Goal: Check status: Check status

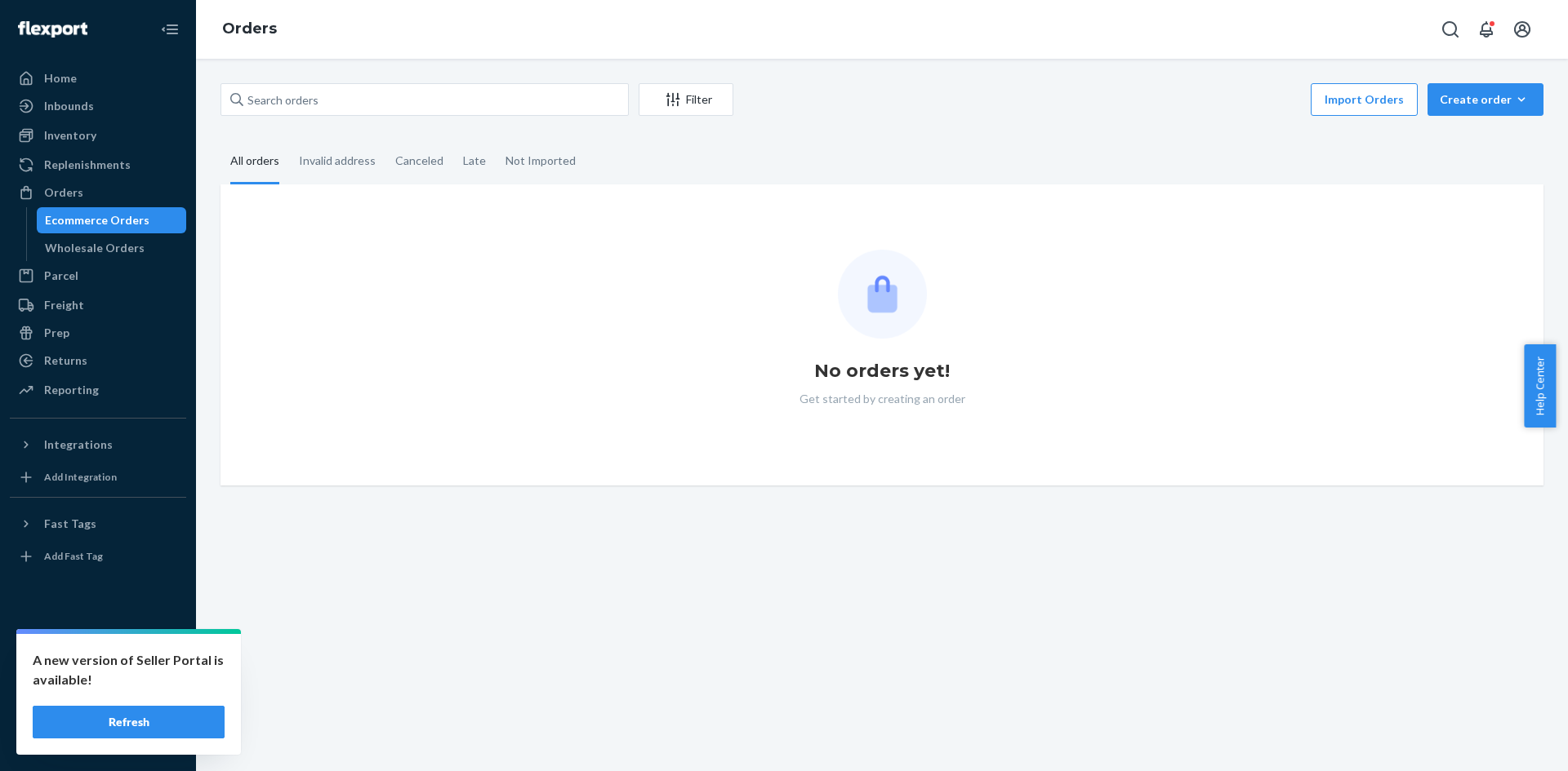
drag, startPoint x: 84, startPoint y: 186, endPoint x: 215, endPoint y: 166, distance: 132.5
click at [84, 186] on div "Orders" at bounding box center [98, 192] width 173 height 23
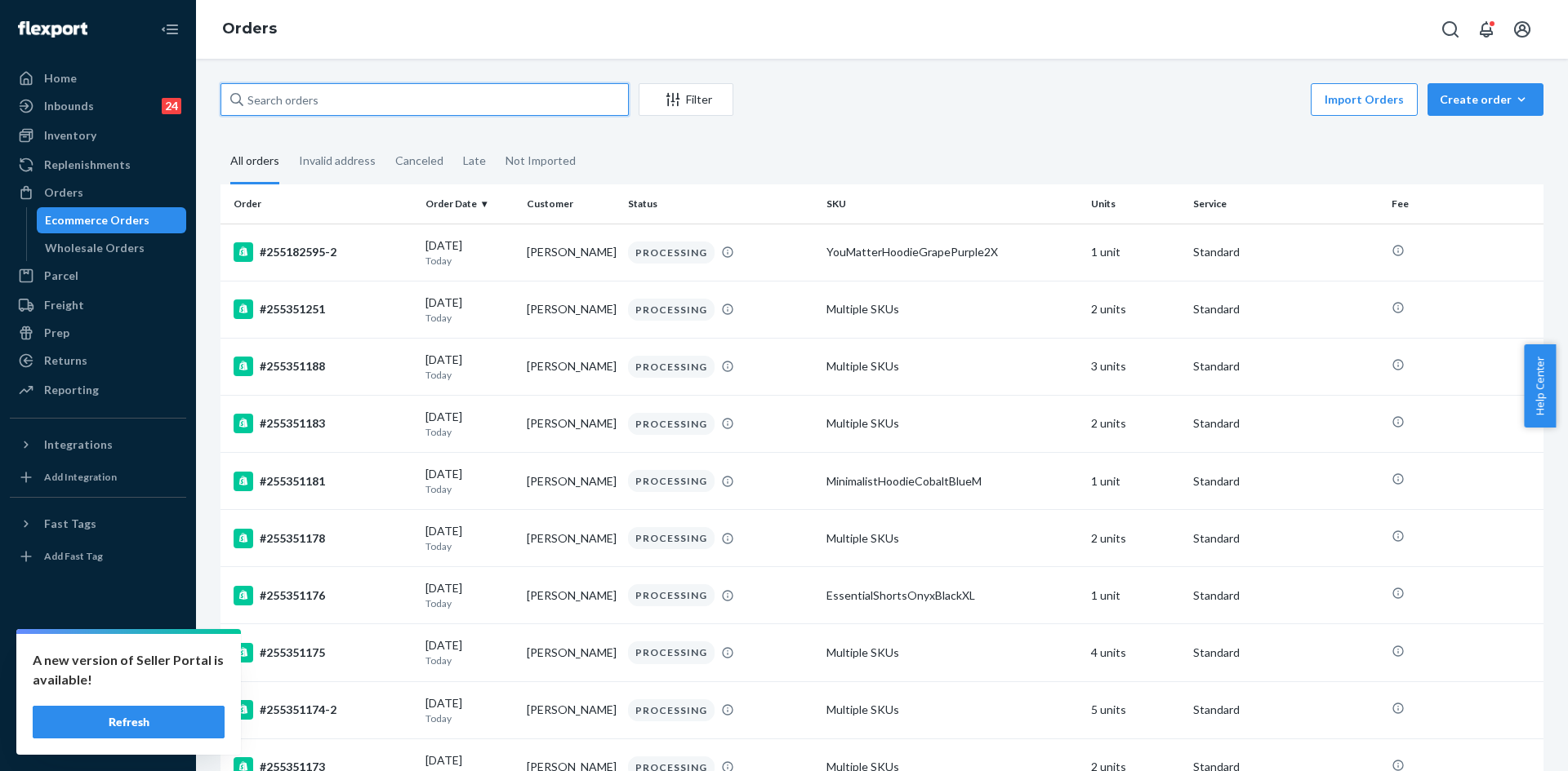
click at [325, 109] on input "text" at bounding box center [424, 99] width 408 height 33
paste input "254962431"
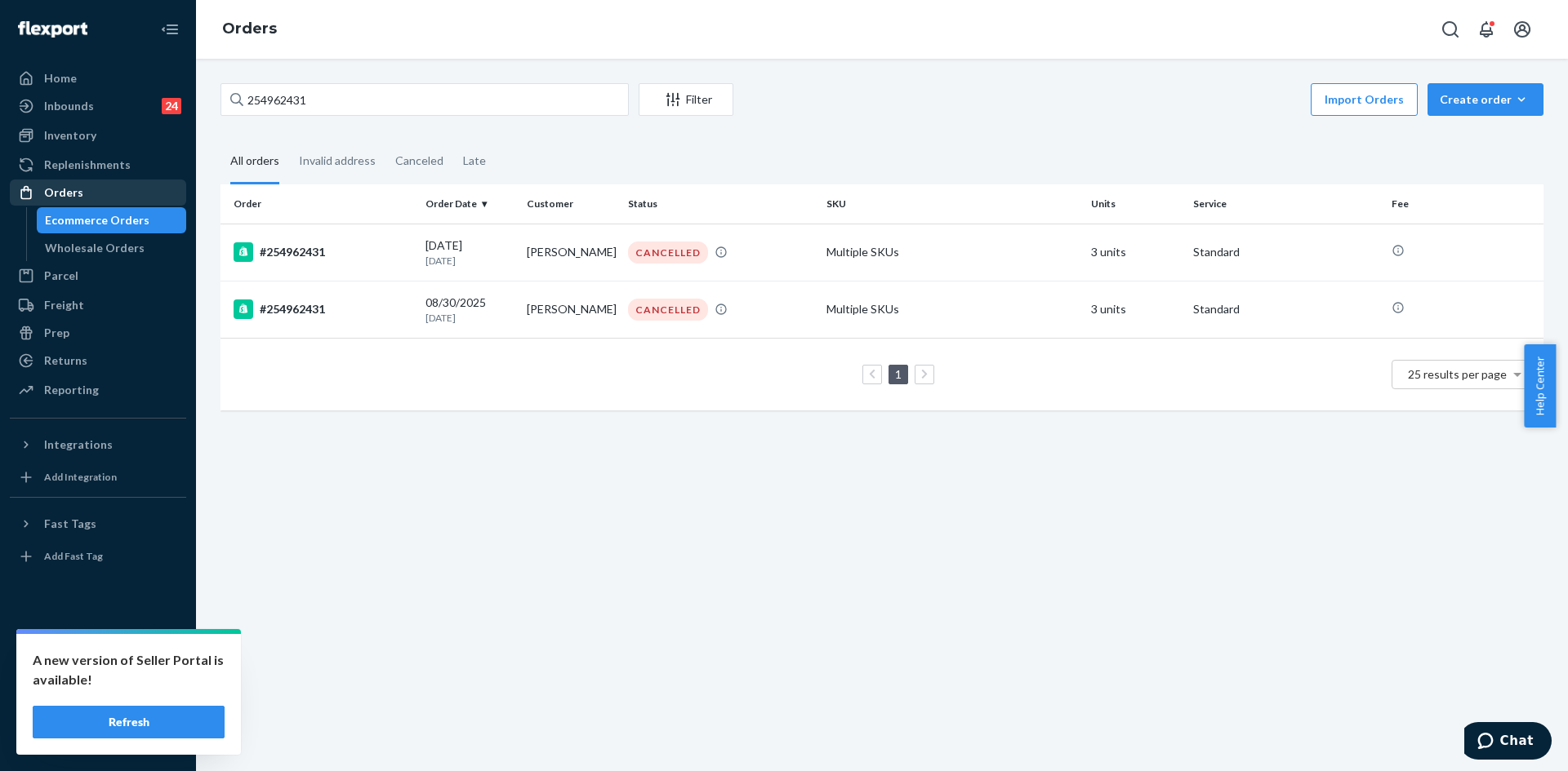
click at [93, 193] on div "Orders" at bounding box center [98, 192] width 173 height 23
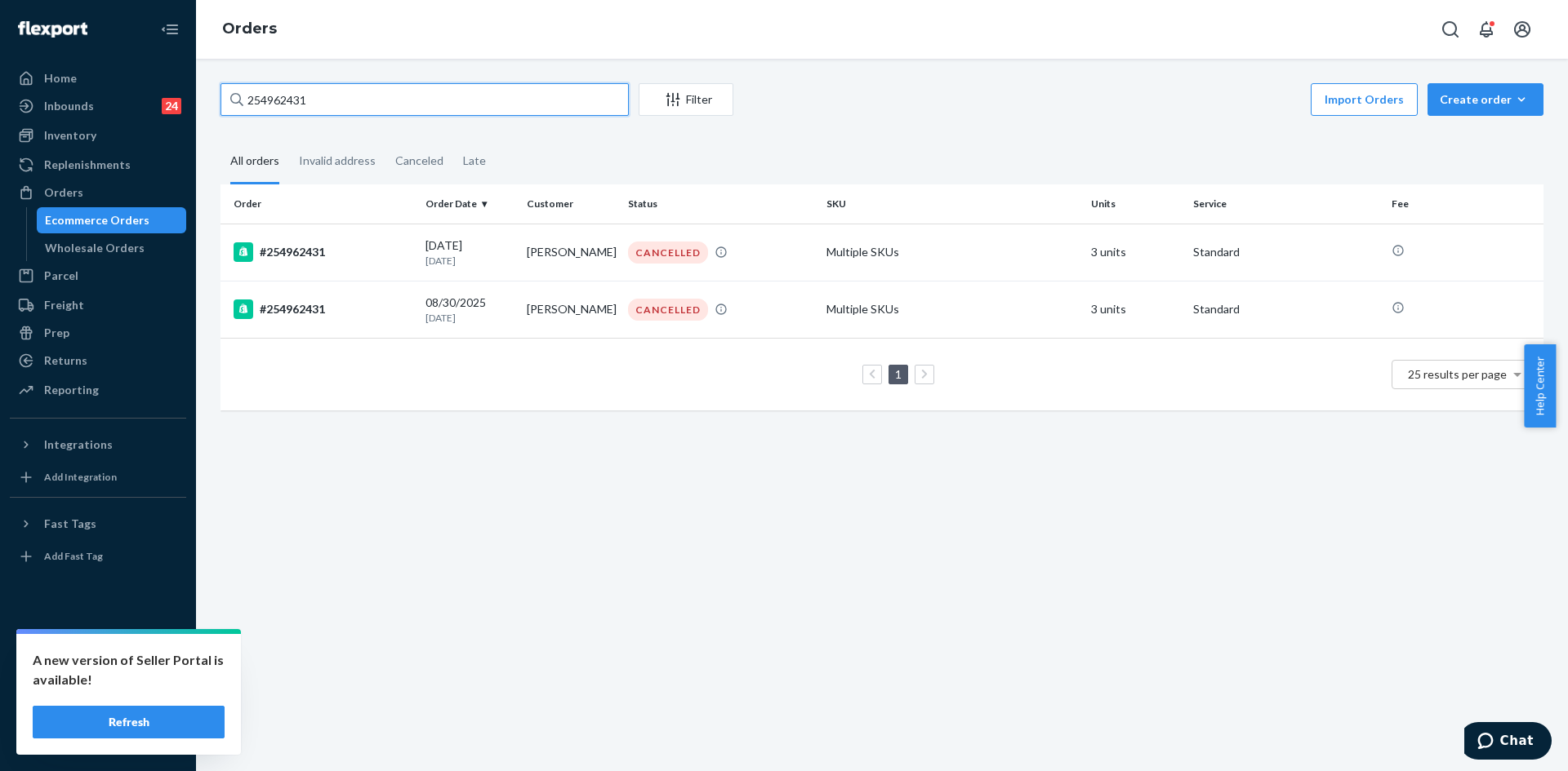
click at [323, 106] on input "254962431" at bounding box center [424, 99] width 408 height 33
paste input "#B1BGXQZY2XE"
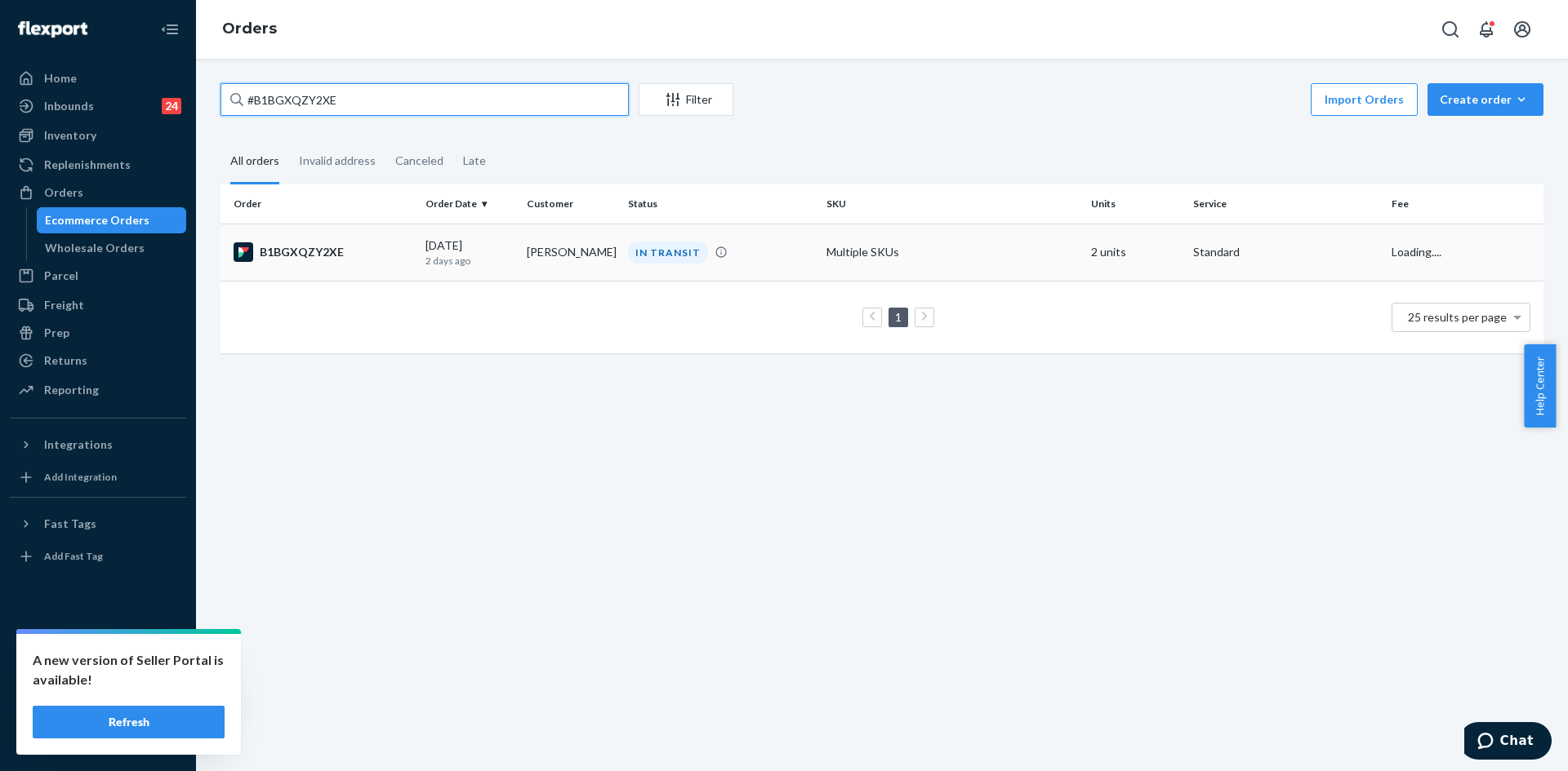
type input "#B1BGXQZY2XE"
click at [752, 274] on td "IN TRANSIT" at bounding box center [720, 252] width 199 height 57
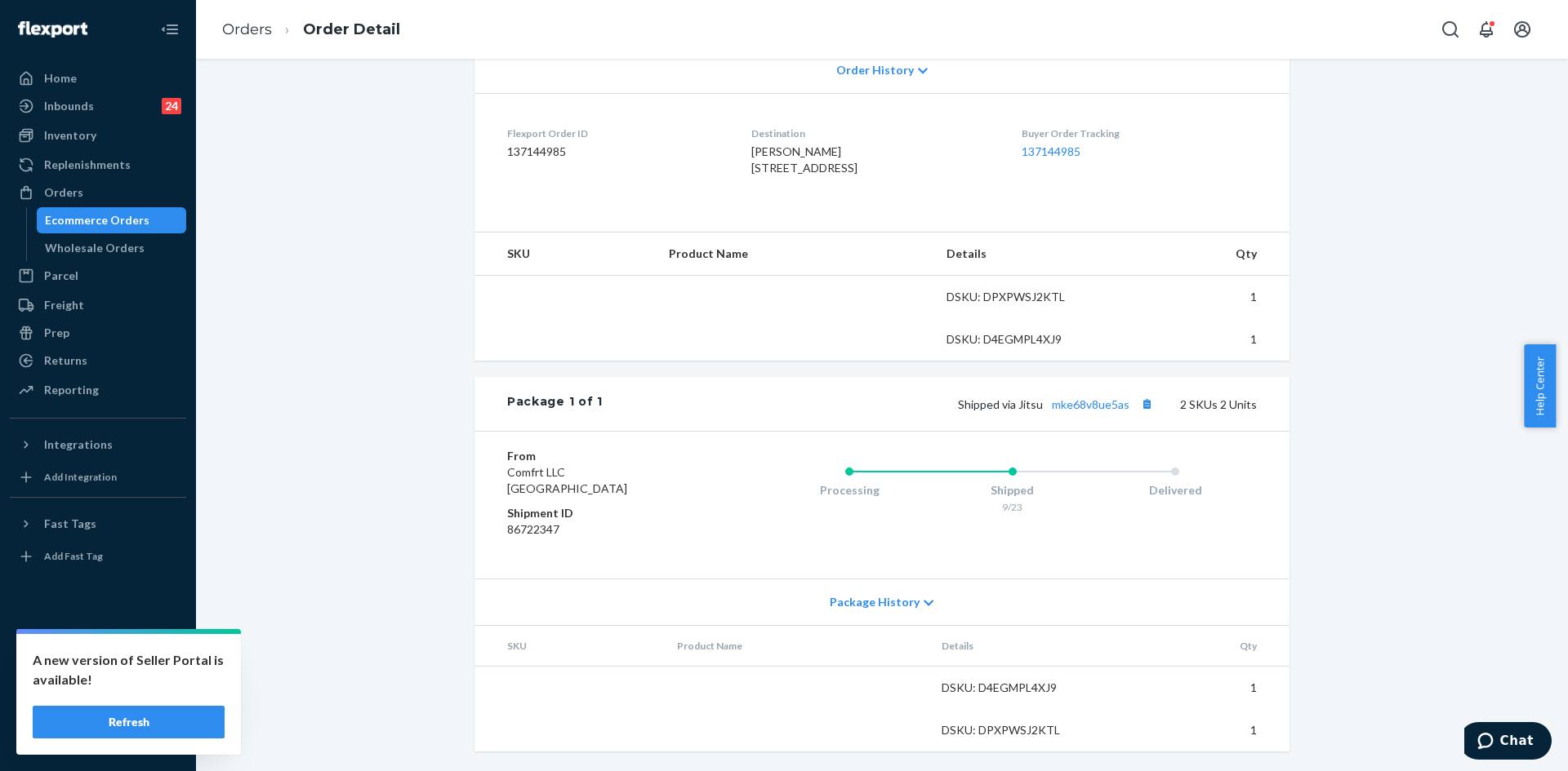
scroll to position [396, 0]
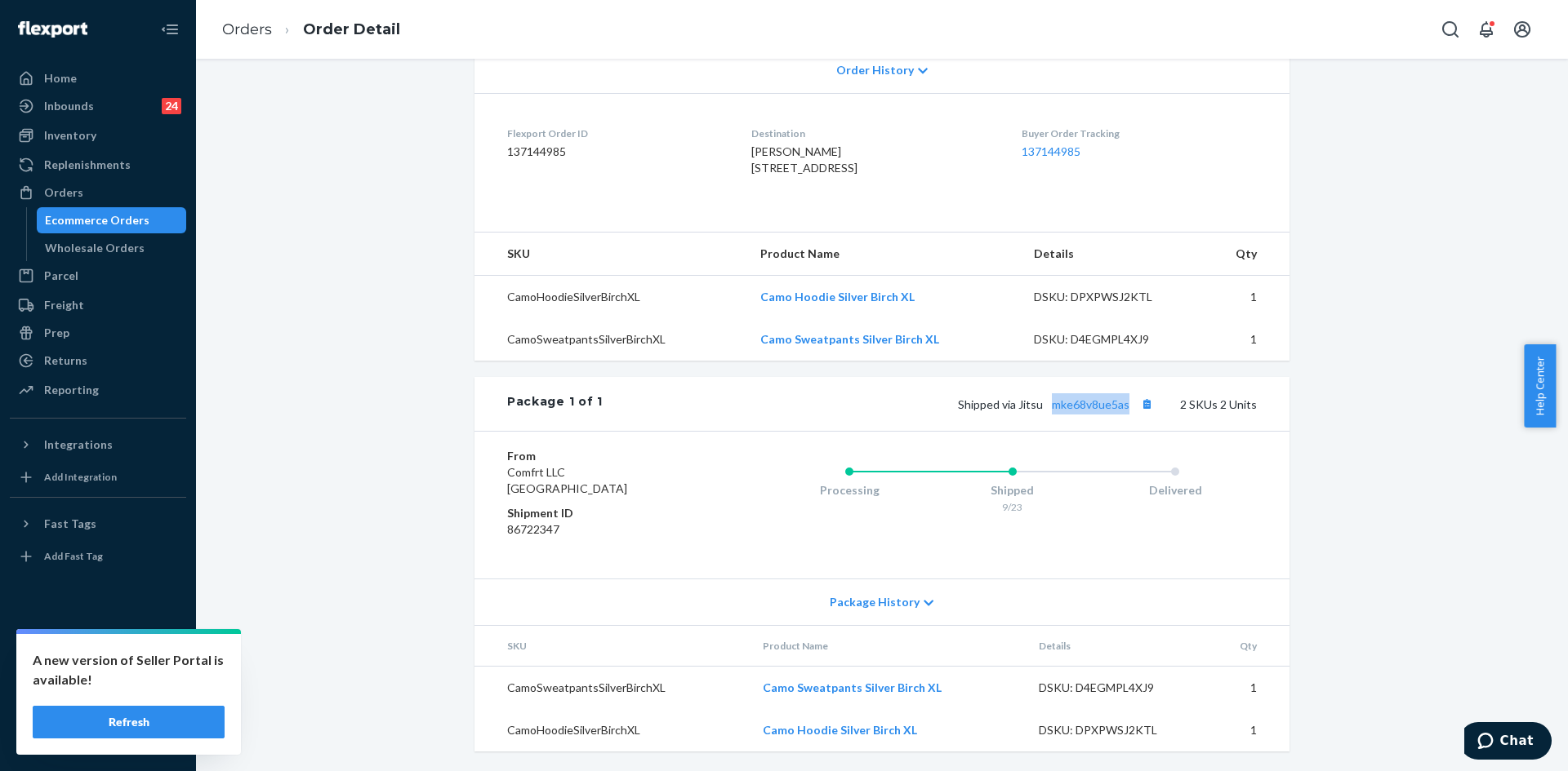
drag, startPoint x: 1130, startPoint y: 406, endPoint x: 1048, endPoint y: 405, distance: 82.0
click at [1048, 405] on span "Shipped via Jitsu mke68v8ue5as" at bounding box center [1057, 404] width 200 height 14
copy link "mke68v8ue5as"
click at [1108, 403] on link "mke68v8ue5as" at bounding box center [1090, 404] width 78 height 14
click at [92, 184] on div "Orders" at bounding box center [98, 192] width 173 height 23
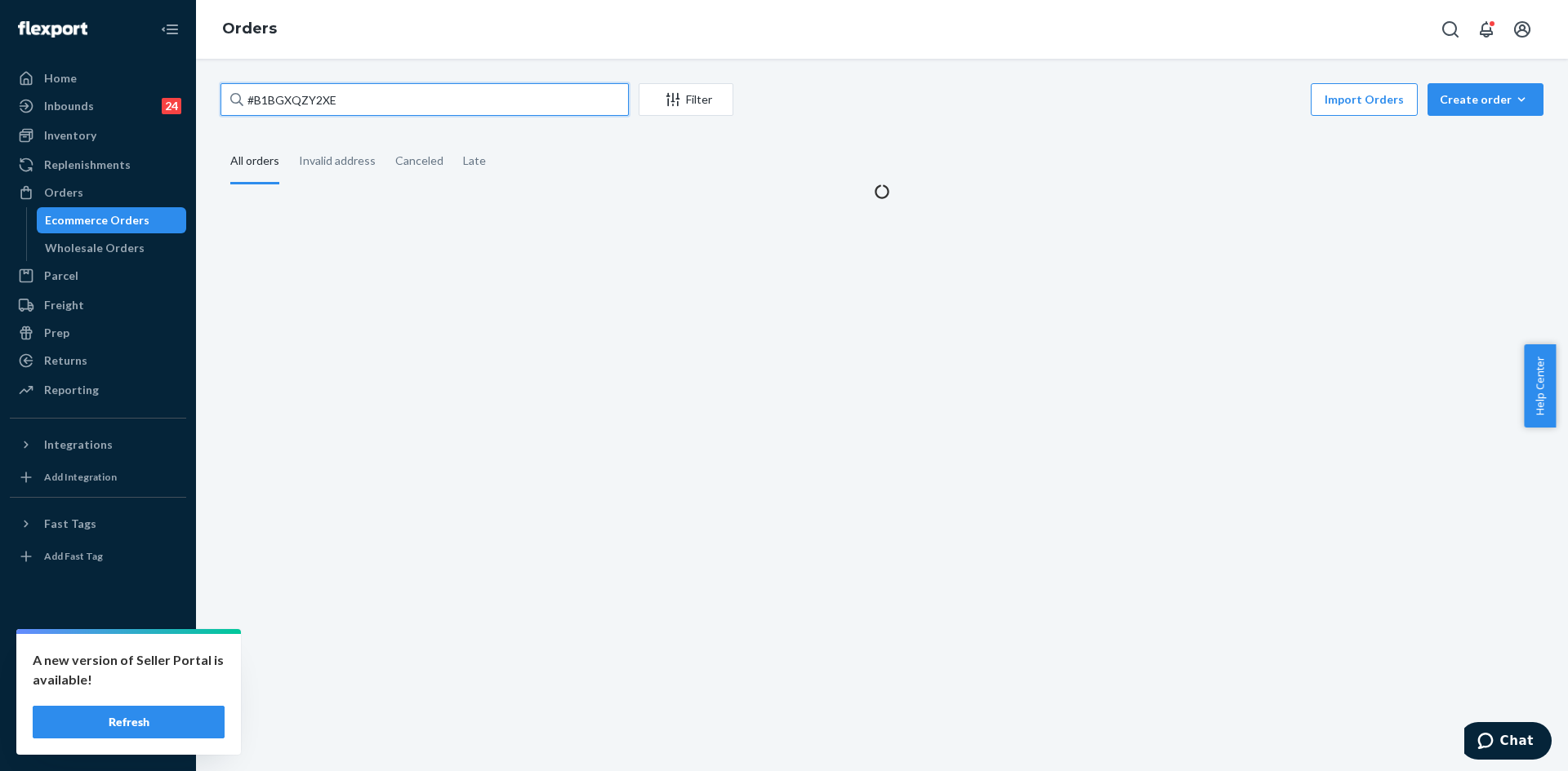
click at [373, 102] on input "#B1BGXQZY2XE" at bounding box center [424, 99] width 408 height 33
click at [373, 101] on input "#B1BGXQZY2XE" at bounding box center [424, 99] width 408 height 33
paste input "255281259"
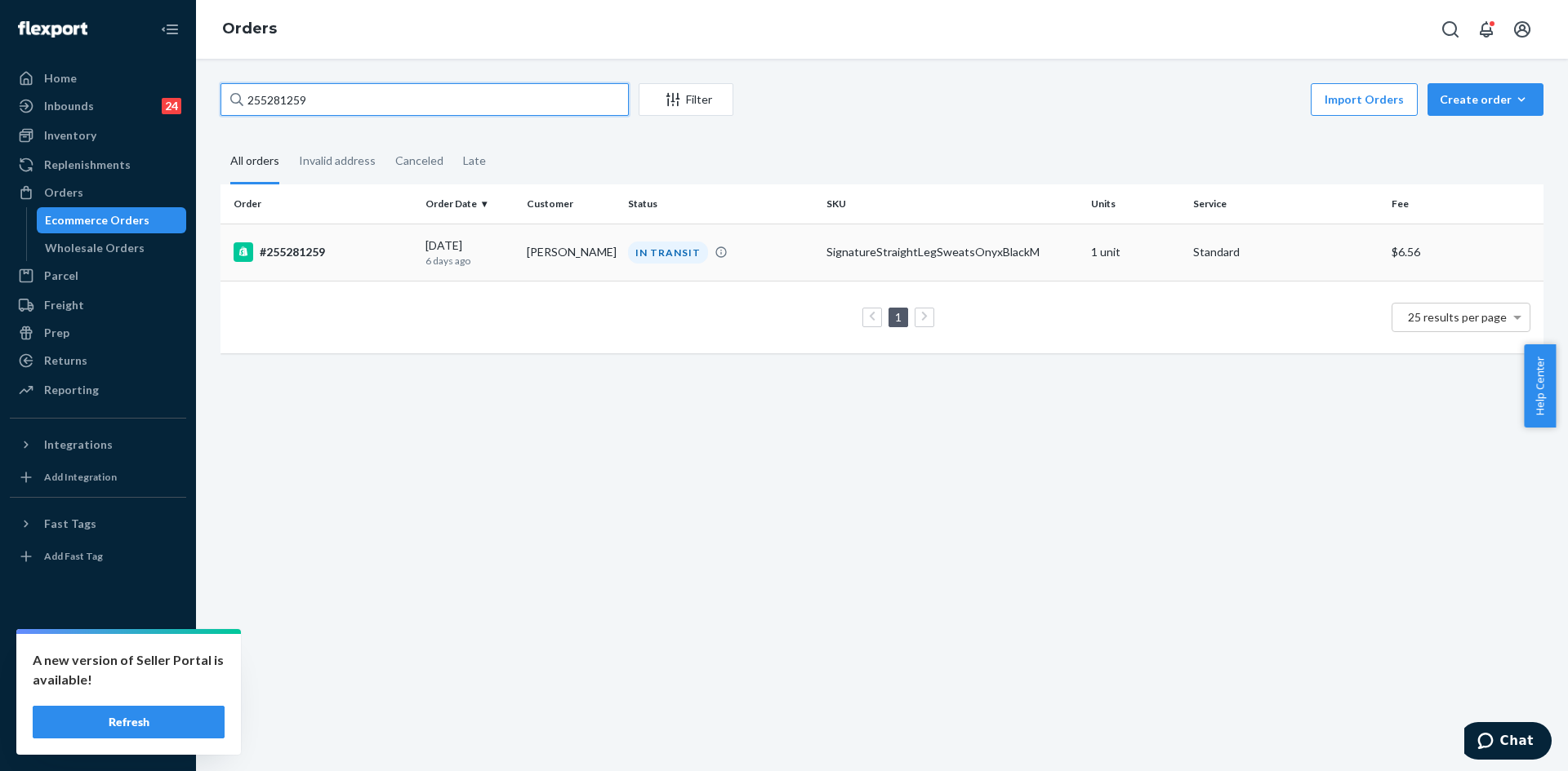
type input "255281259"
click at [761, 251] on div "IN TRANSIT" at bounding box center [720, 252] width 192 height 22
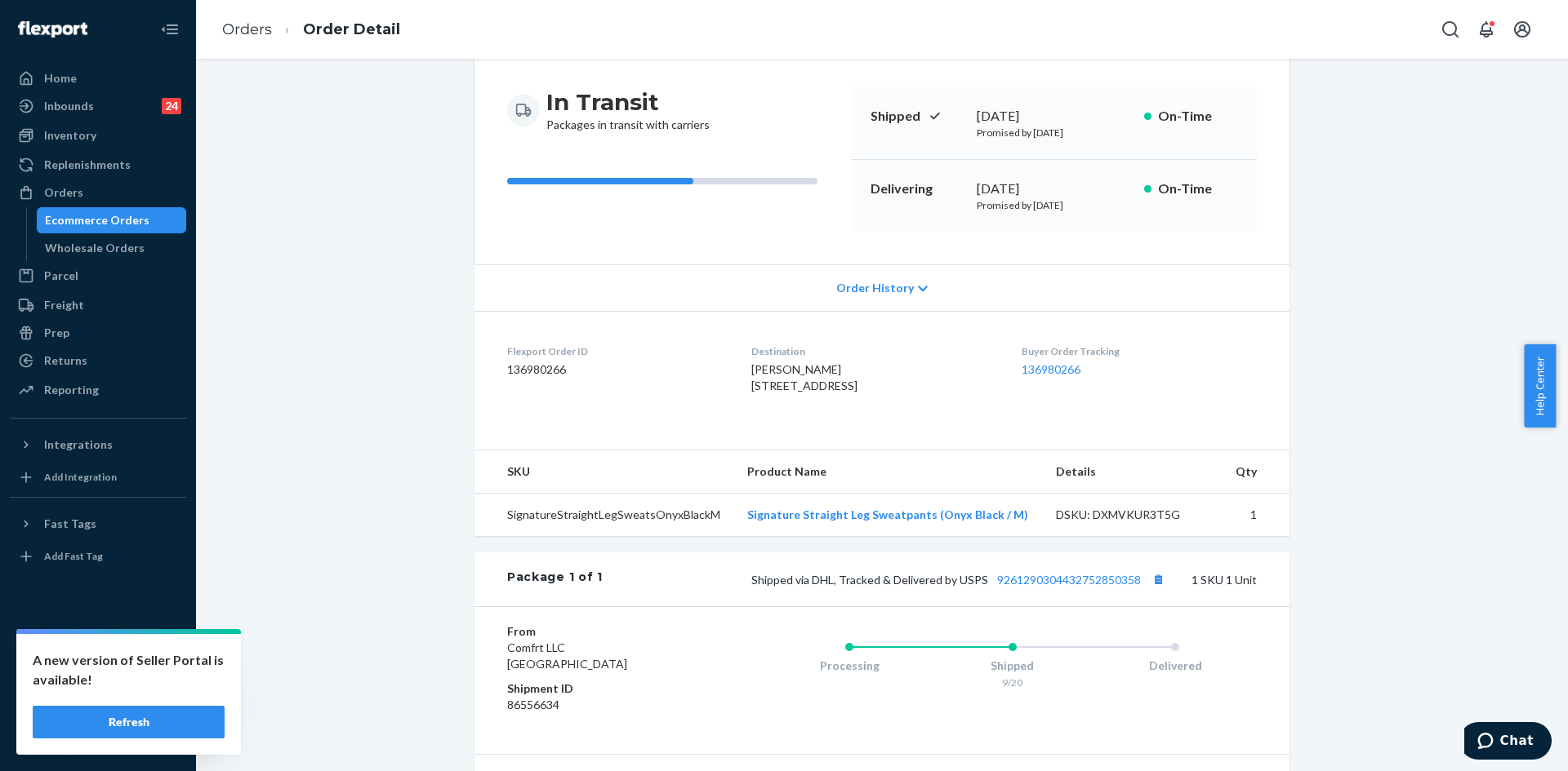
scroll to position [163, 0]
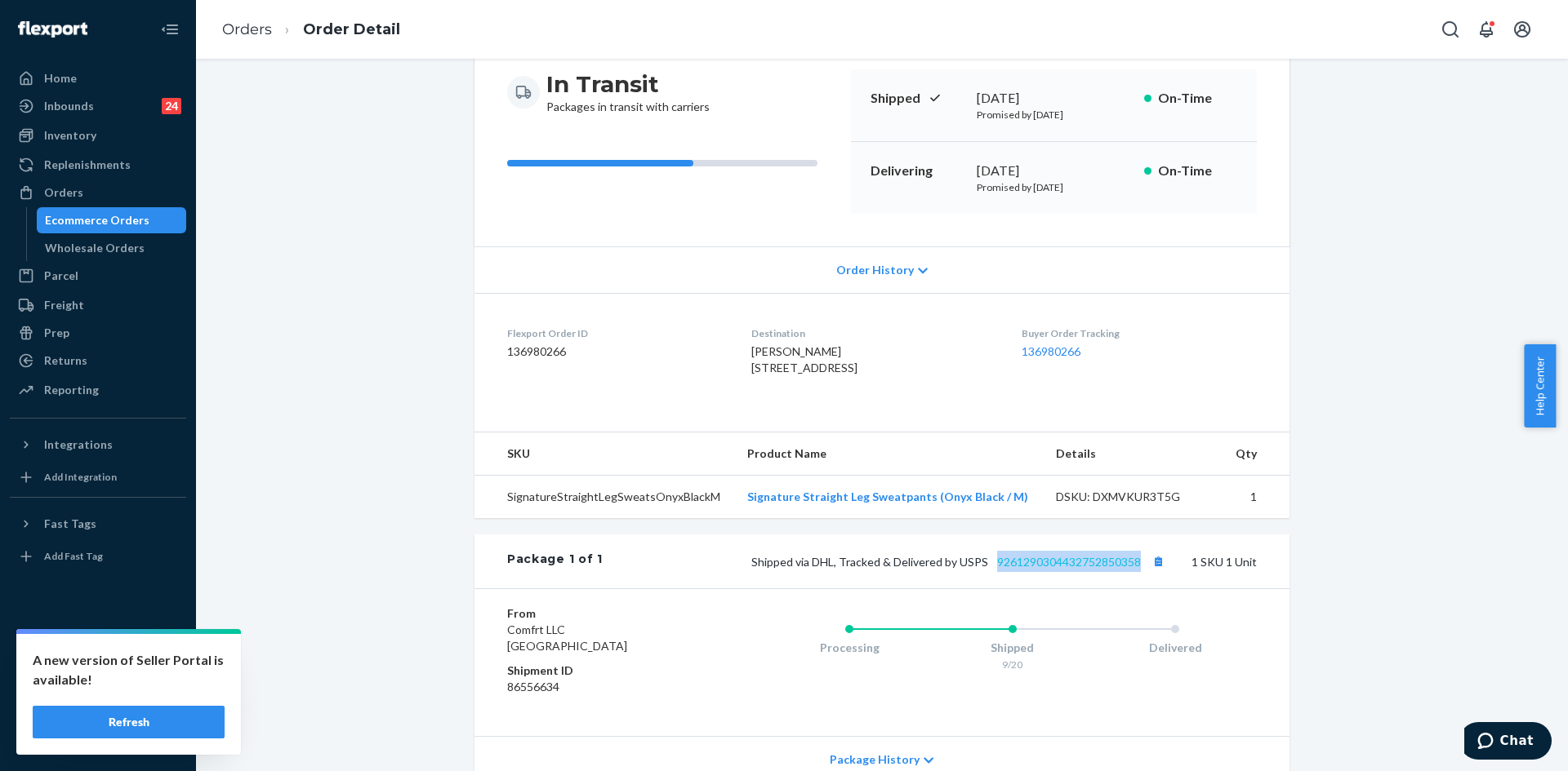
drag, startPoint x: 1140, startPoint y: 594, endPoint x: 993, endPoint y: 596, distance: 147.0
click at [993, 569] on span "Shipped via DHL, Tracked & Delivered by USPS 9261290304432752850358" at bounding box center [960, 561] width 418 height 14
copy link "9261290304432752850358"
click at [1015, 569] on link "9261290304432752850358" at bounding box center [1068, 561] width 143 height 14
copy link "9261290304432752850358"
